Goal: Transaction & Acquisition: Purchase product/service

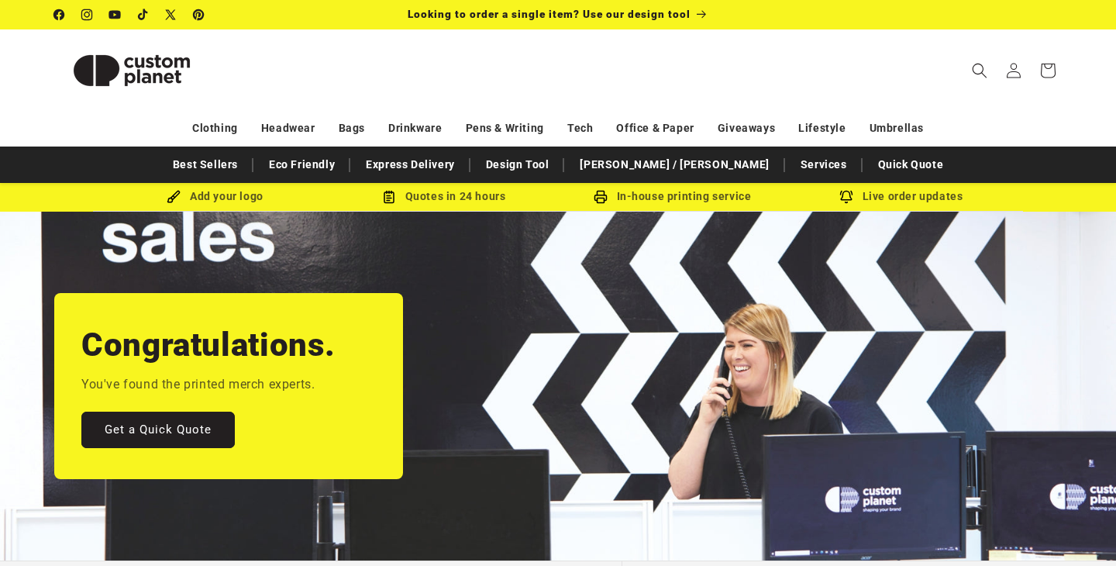
scroll to position [16, 0]
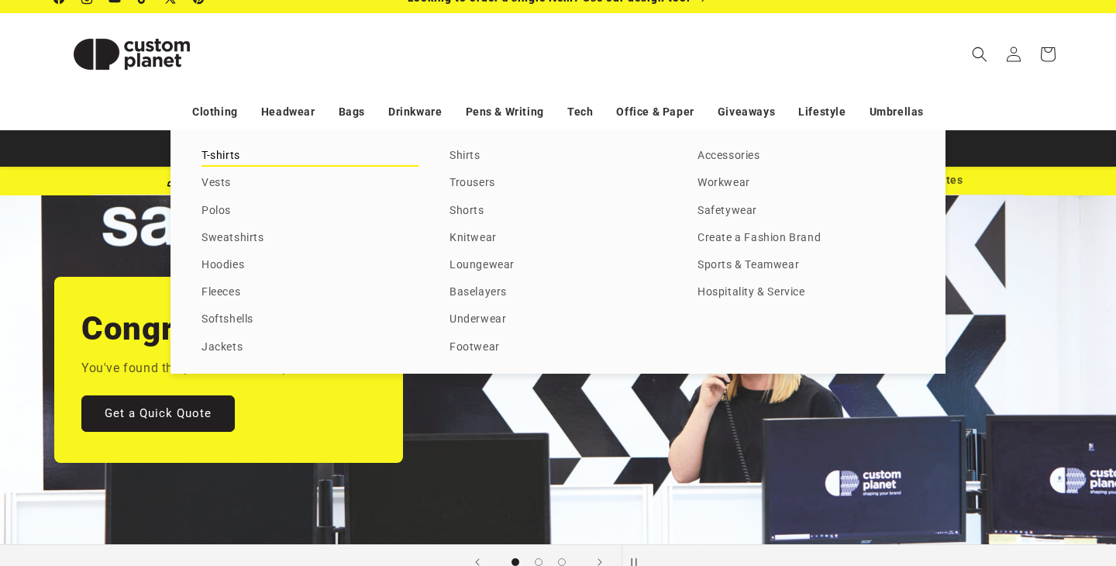
click at [223, 157] on link "T-shirts" at bounding box center [310, 156] width 217 height 21
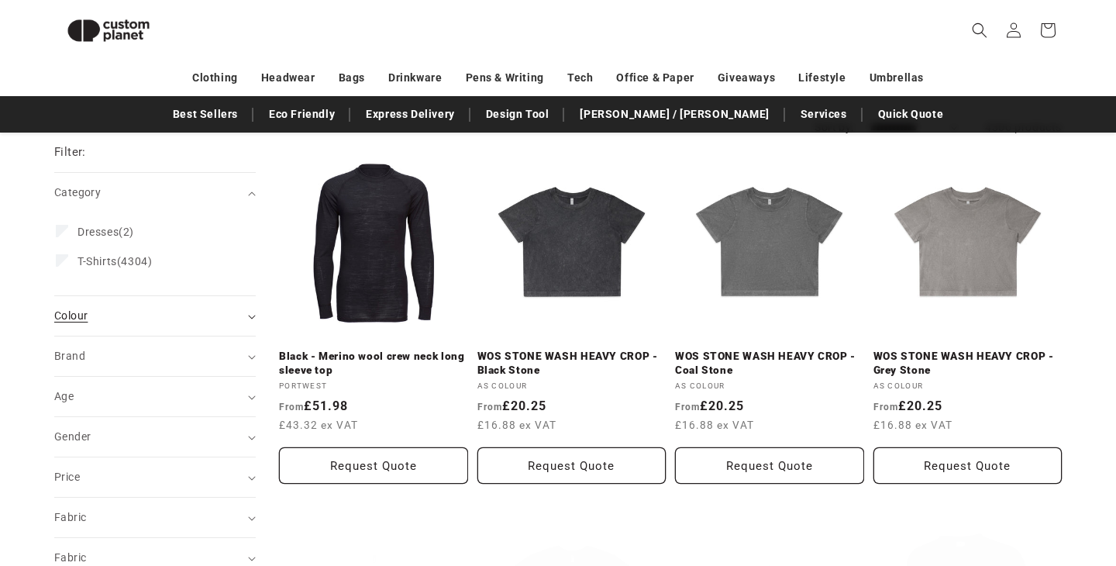
scroll to position [164, 0]
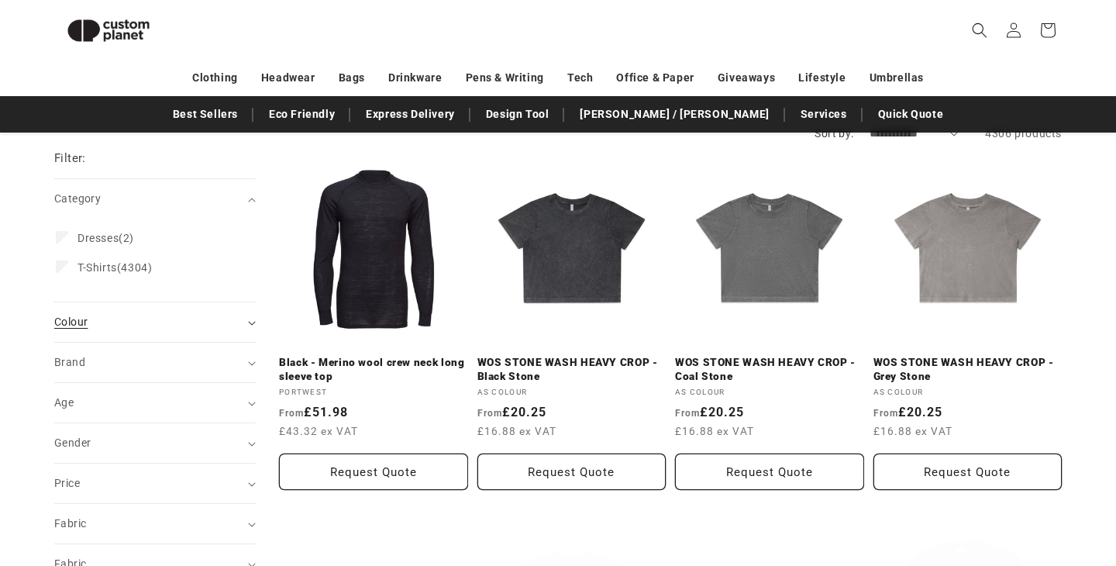
click at [212, 325] on div "Colour (0)" at bounding box center [148, 322] width 188 height 16
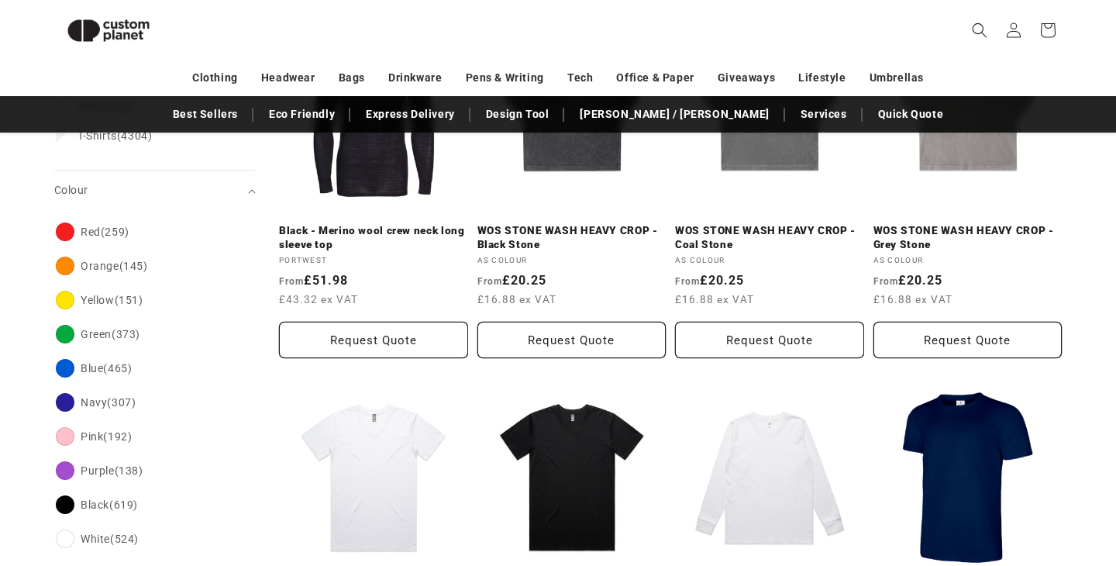
scroll to position [297, 0]
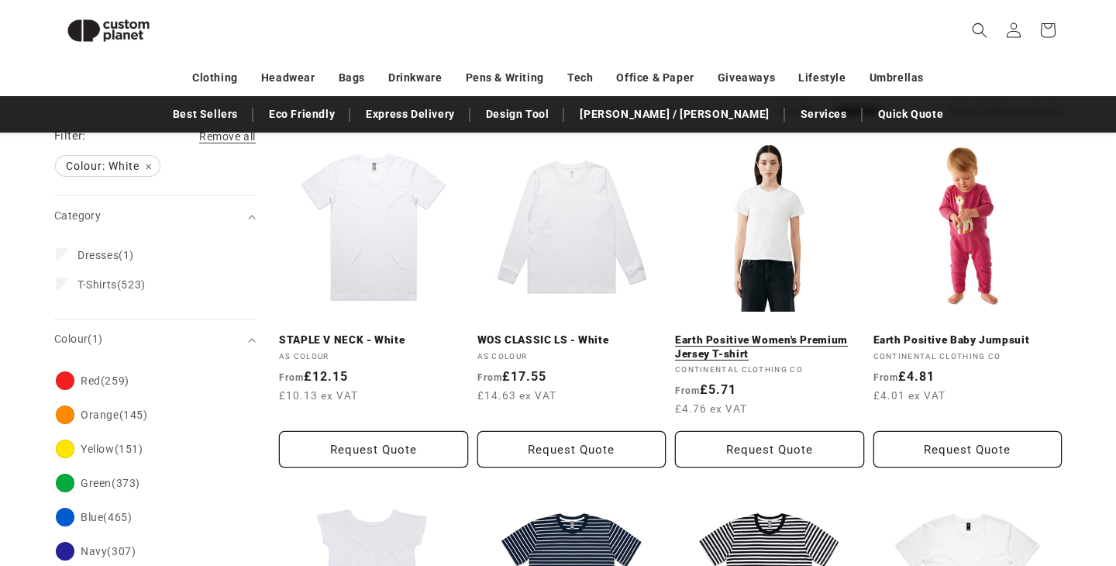
scroll to position [186, 0]
click at [783, 337] on link "Earth Positive Women's Premium Jersey T-shirt" at bounding box center [769, 347] width 189 height 27
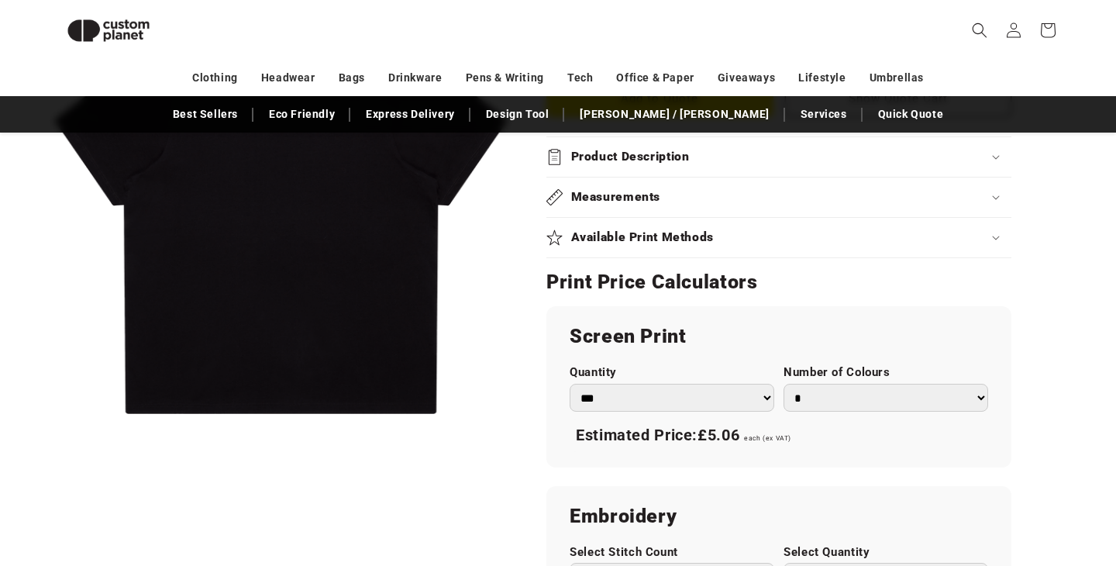
scroll to position [724, 0]
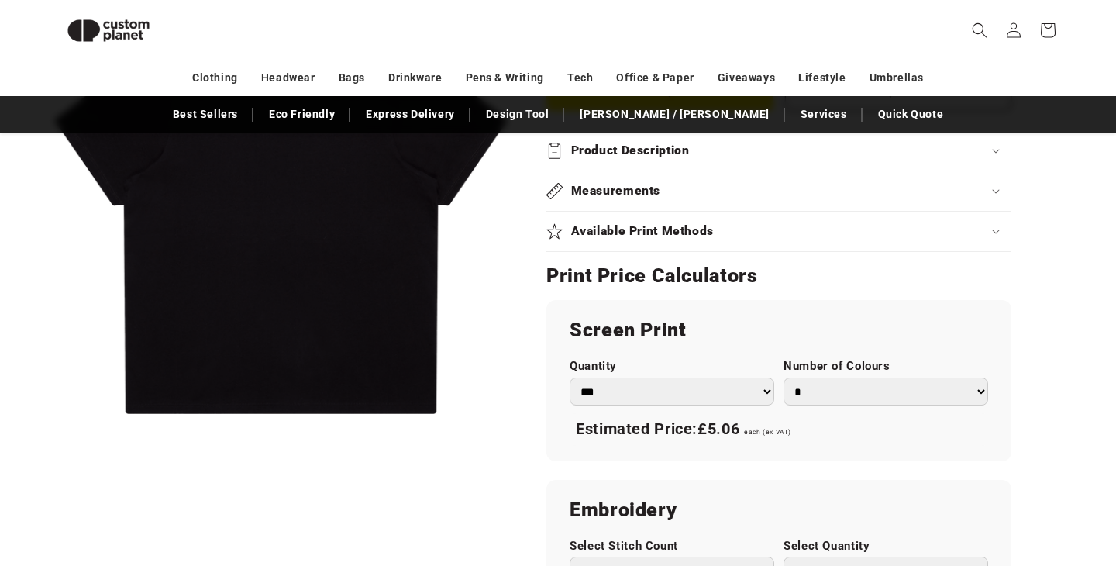
click at [761, 396] on select "*** *** *** **** **** **** ***** *****" at bounding box center [672, 392] width 205 height 29
select select "***"
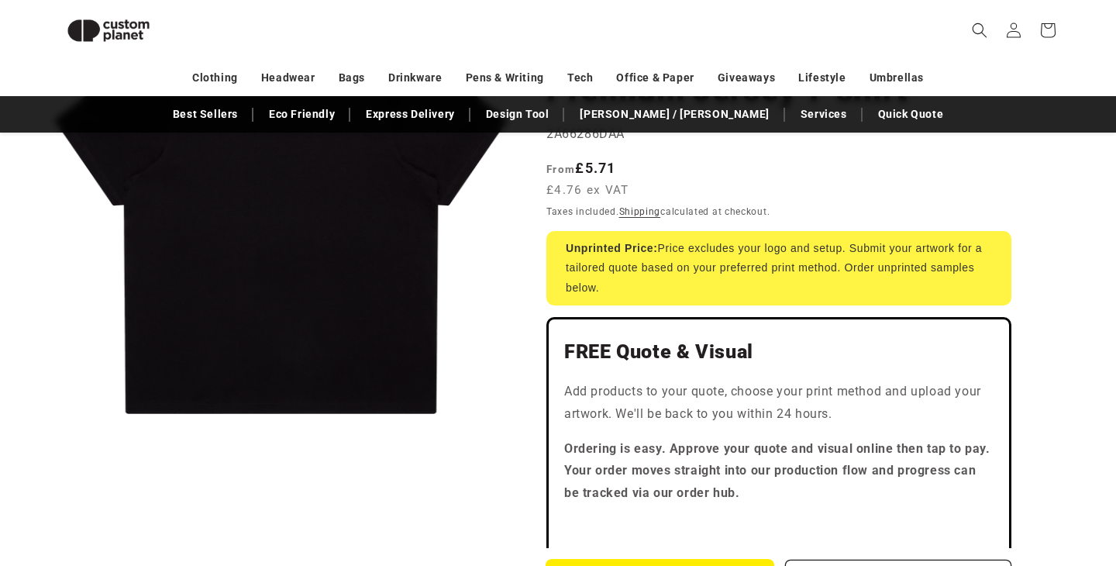
scroll to position [238, 0]
